Goal: Task Accomplishment & Management: Use online tool/utility

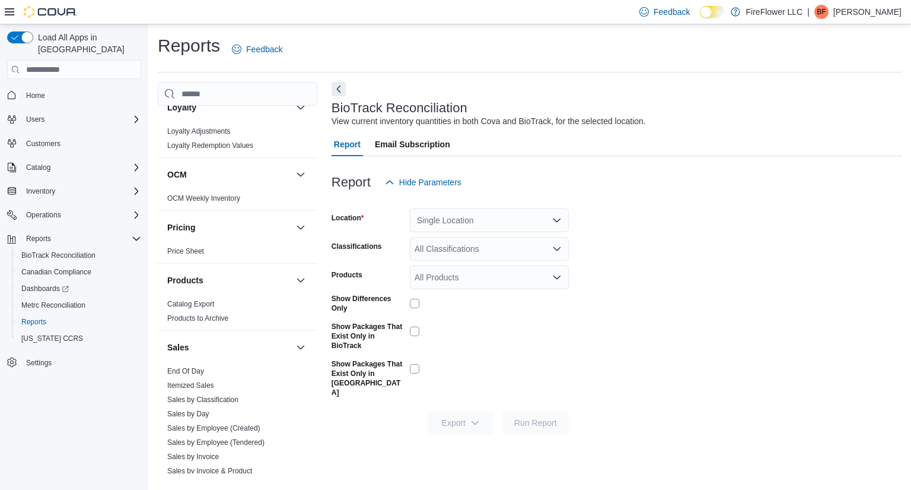
scroll to position [712, 0]
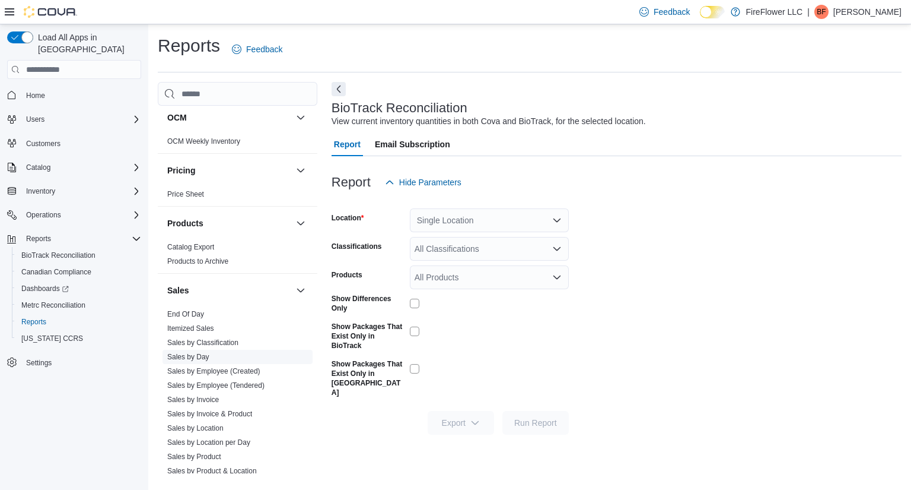
click at [194, 358] on link "Sales by Day" at bounding box center [188, 356] width 42 height 8
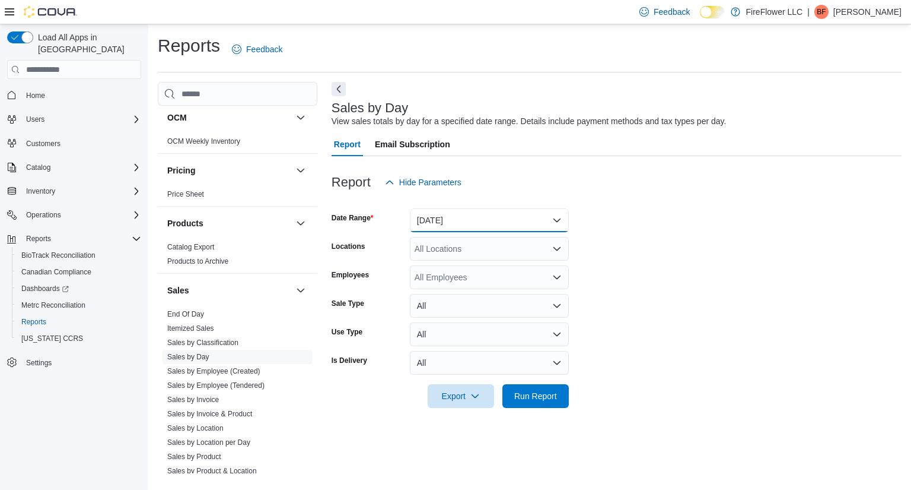
click at [559, 220] on button "[DATE]" at bounding box center [489, 220] width 159 height 24
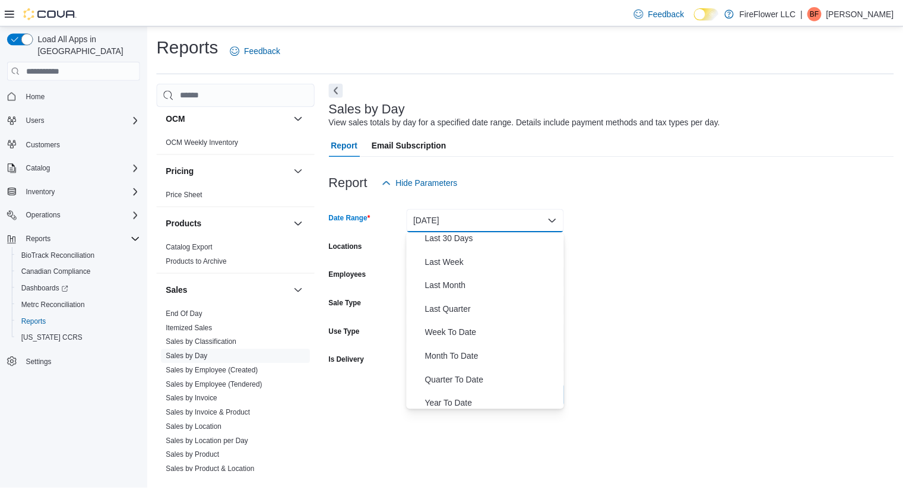
scroll to position [178, 0]
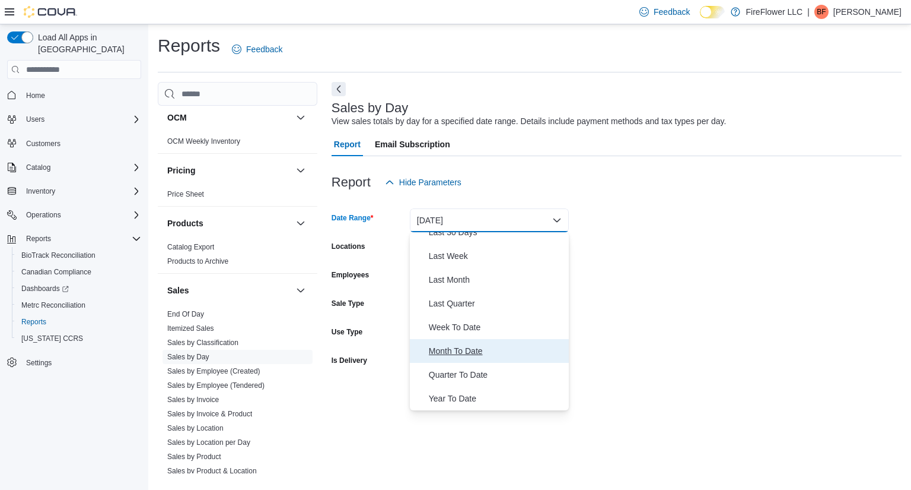
click at [475, 348] on span "Month To Date" at bounding box center [496, 351] width 135 height 14
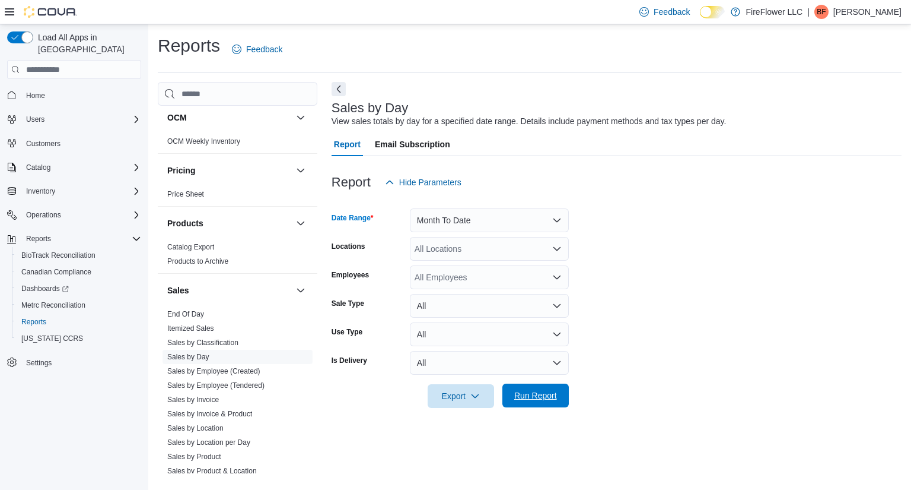
click at [542, 395] on span "Run Report" at bounding box center [535, 395] width 43 height 12
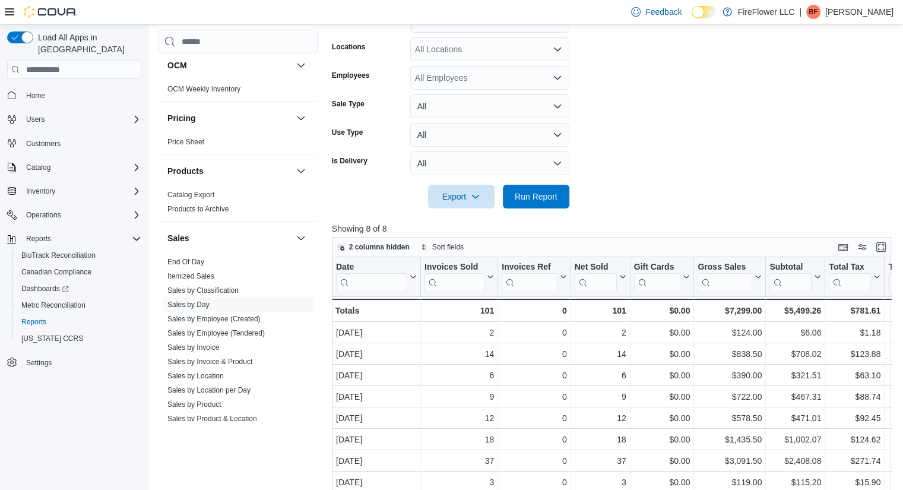
scroll to position [59, 0]
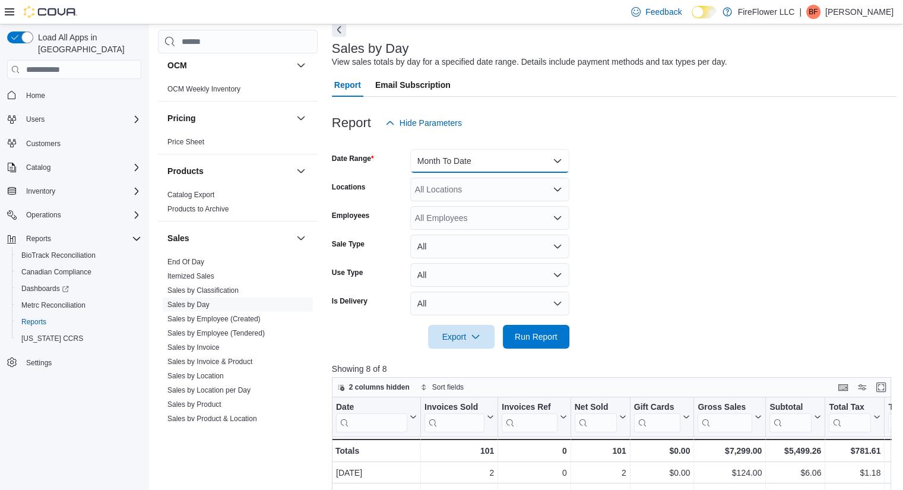
click at [551, 164] on button "Month To Date" at bounding box center [489, 161] width 159 height 24
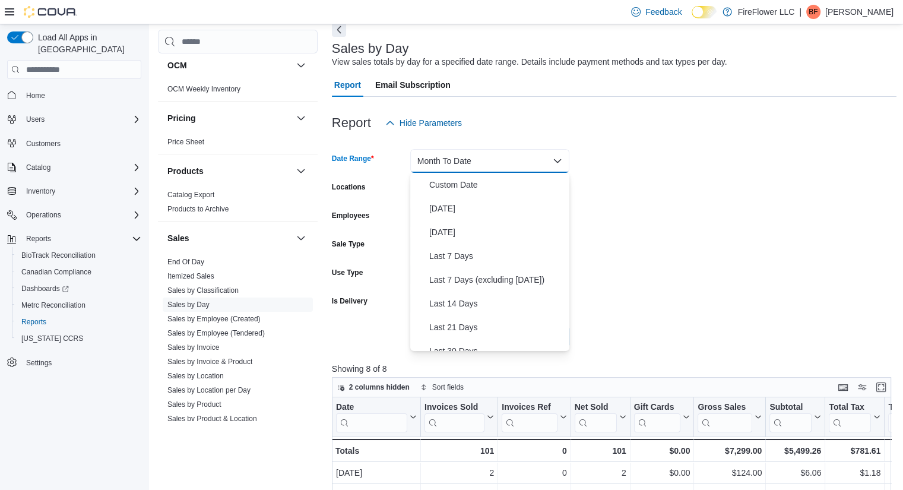
scroll to position [178, 0]
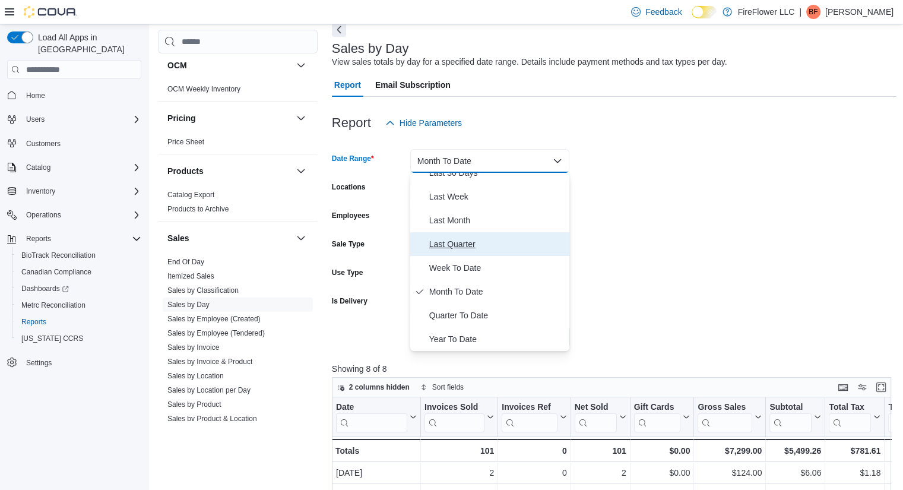
click at [481, 249] on span "Last Quarter" at bounding box center [496, 244] width 135 height 14
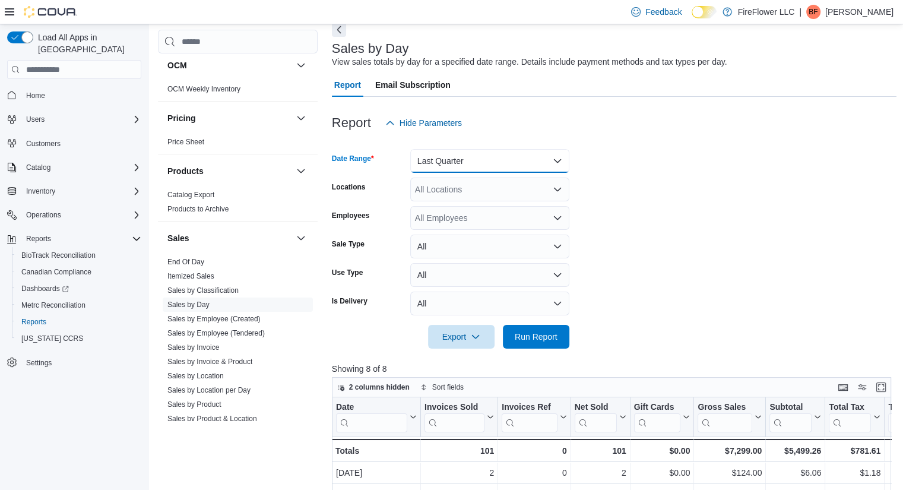
click at [555, 154] on button "Last Quarter" at bounding box center [489, 161] width 159 height 24
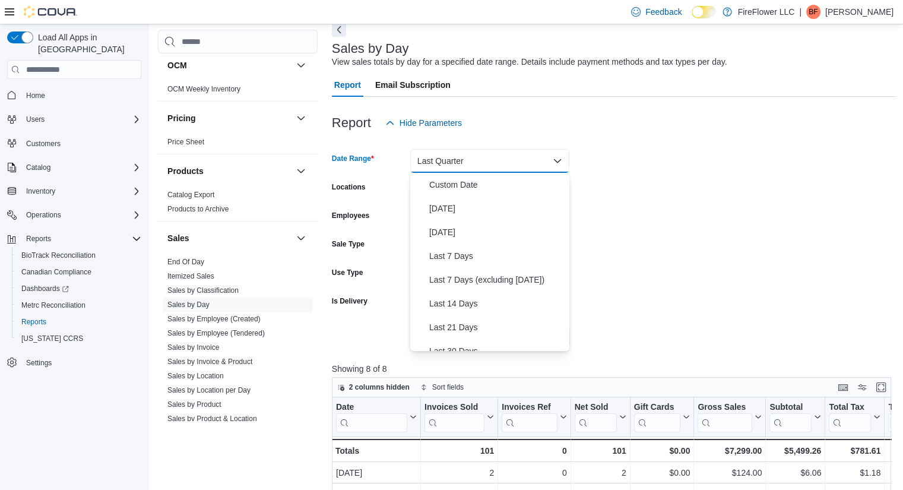
scroll to position [160, 0]
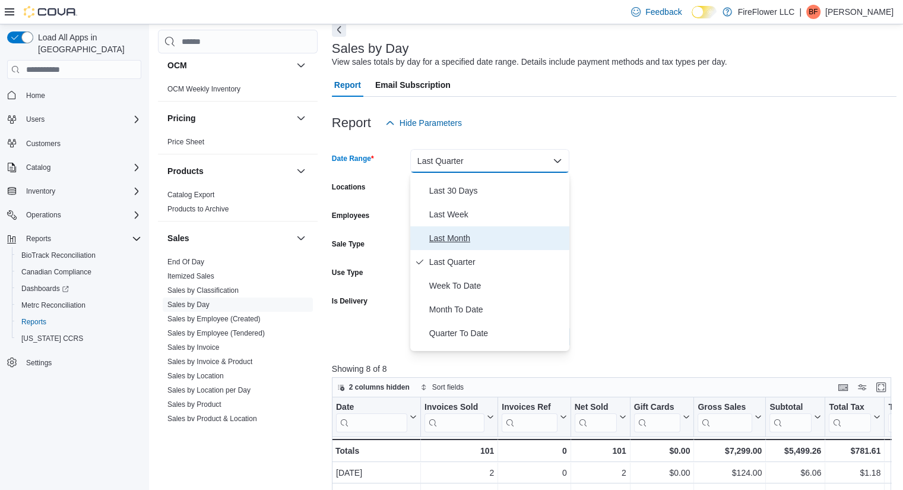
click at [446, 235] on span "Last Month" at bounding box center [496, 238] width 135 height 14
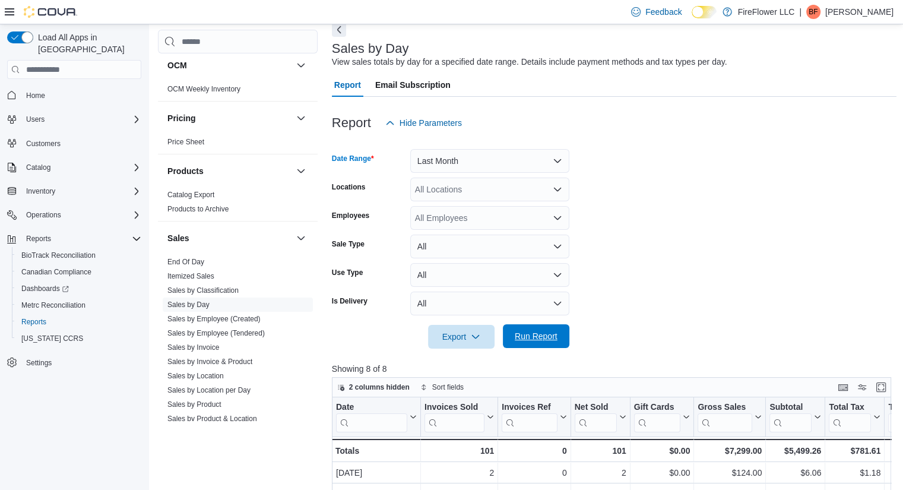
click at [552, 332] on span "Run Report" at bounding box center [535, 336] width 43 height 12
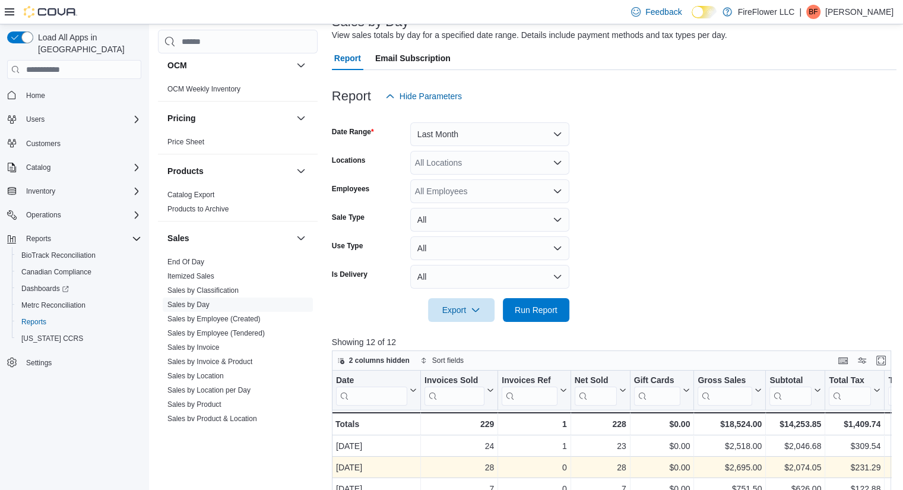
scroll to position [51, 0]
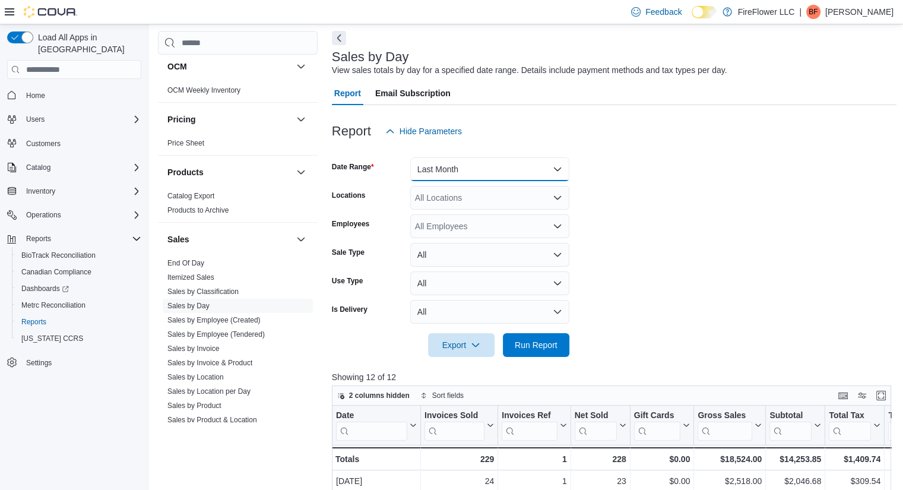
click at [559, 172] on button "Last Month" at bounding box center [489, 169] width 159 height 24
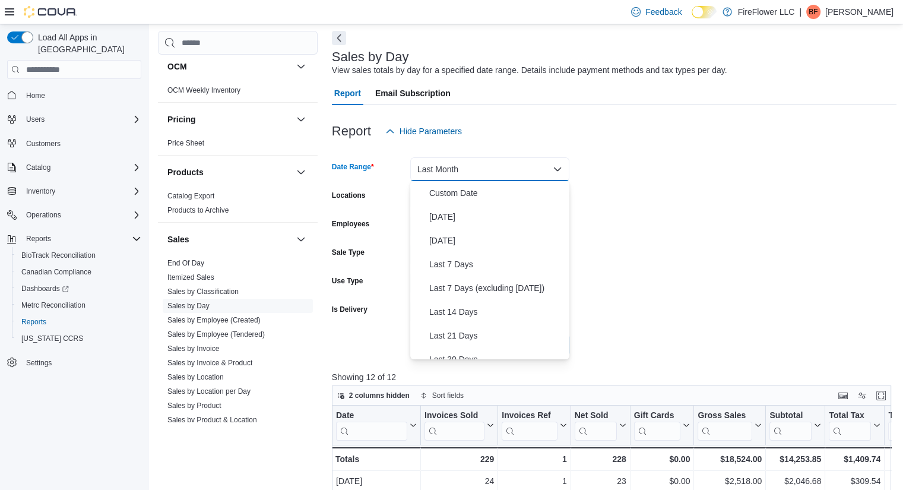
scroll to position [136, 0]
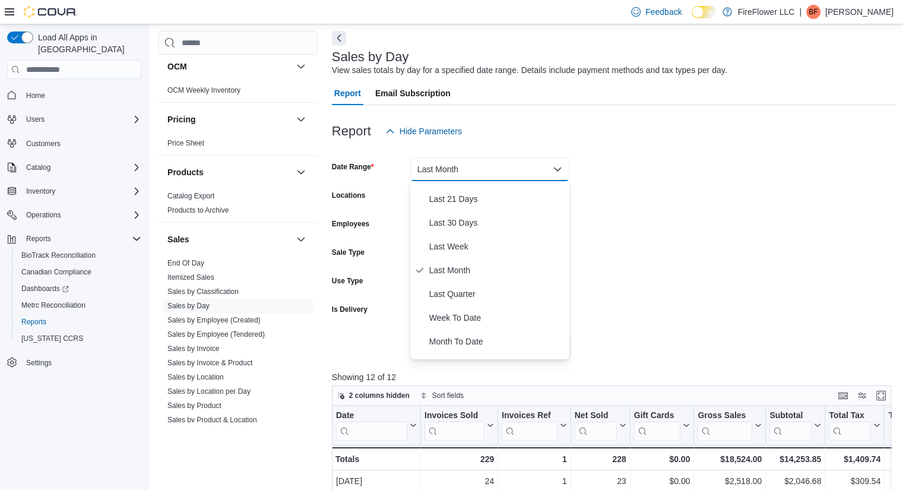
click at [773, 223] on form "Date Range Last Month Locations All Locations Employees All Employees Sale Type…" at bounding box center [614, 250] width 565 height 214
